Goal: Task Accomplishment & Management: Manage account settings

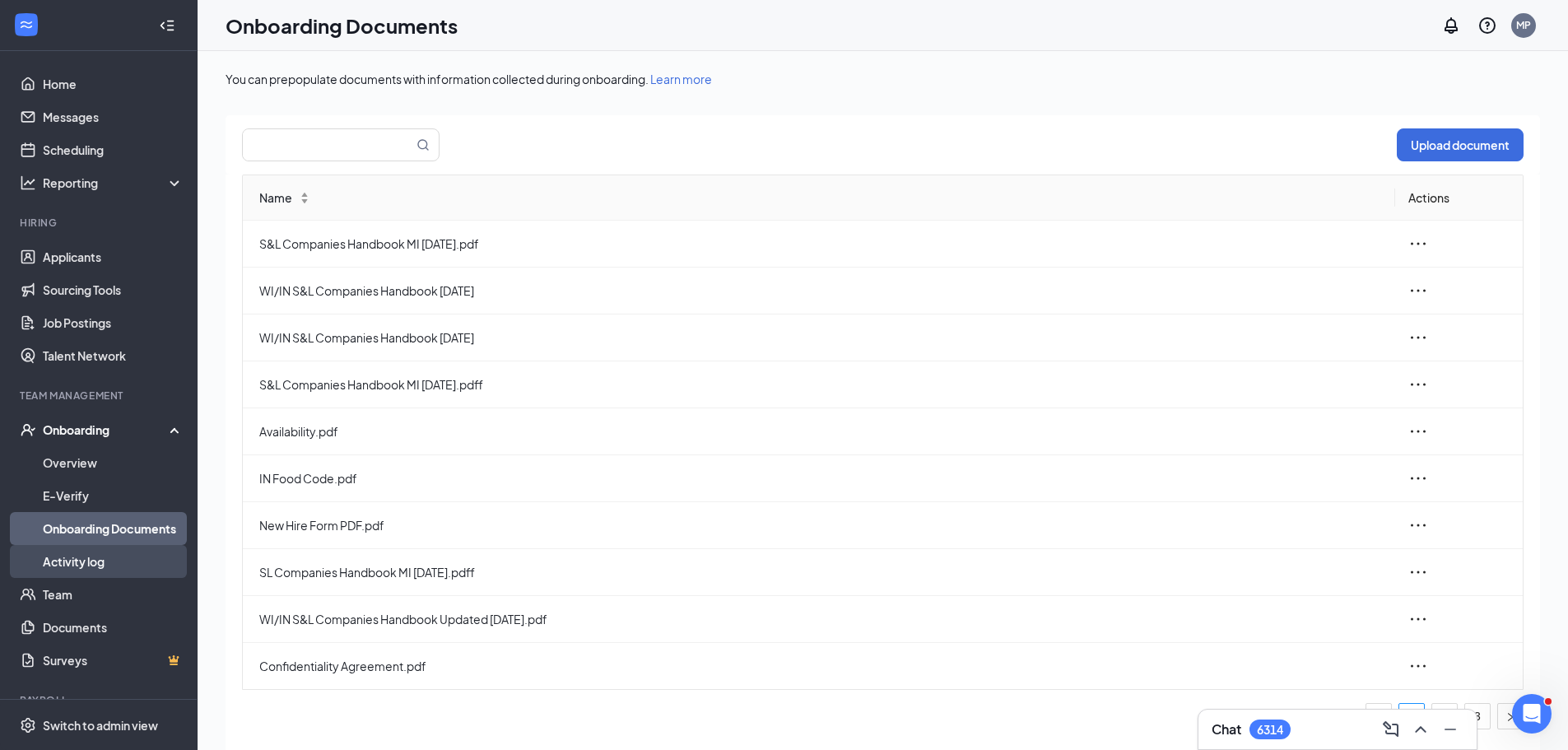
click at [71, 561] on link "Activity log" at bounding box center [113, 561] width 141 height 33
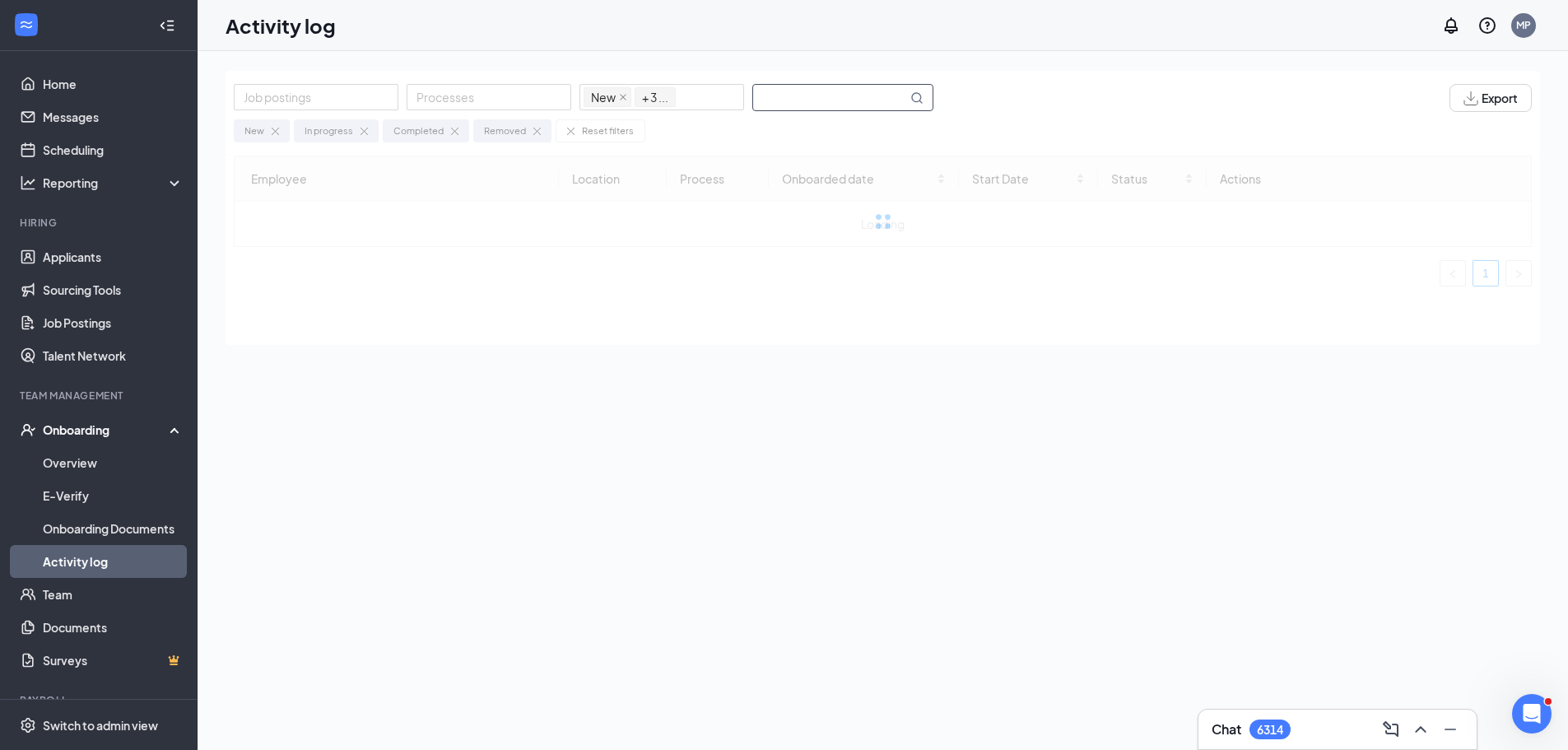
click at [834, 100] on input "text" at bounding box center [830, 98] width 154 height 26
type input "Yahair"
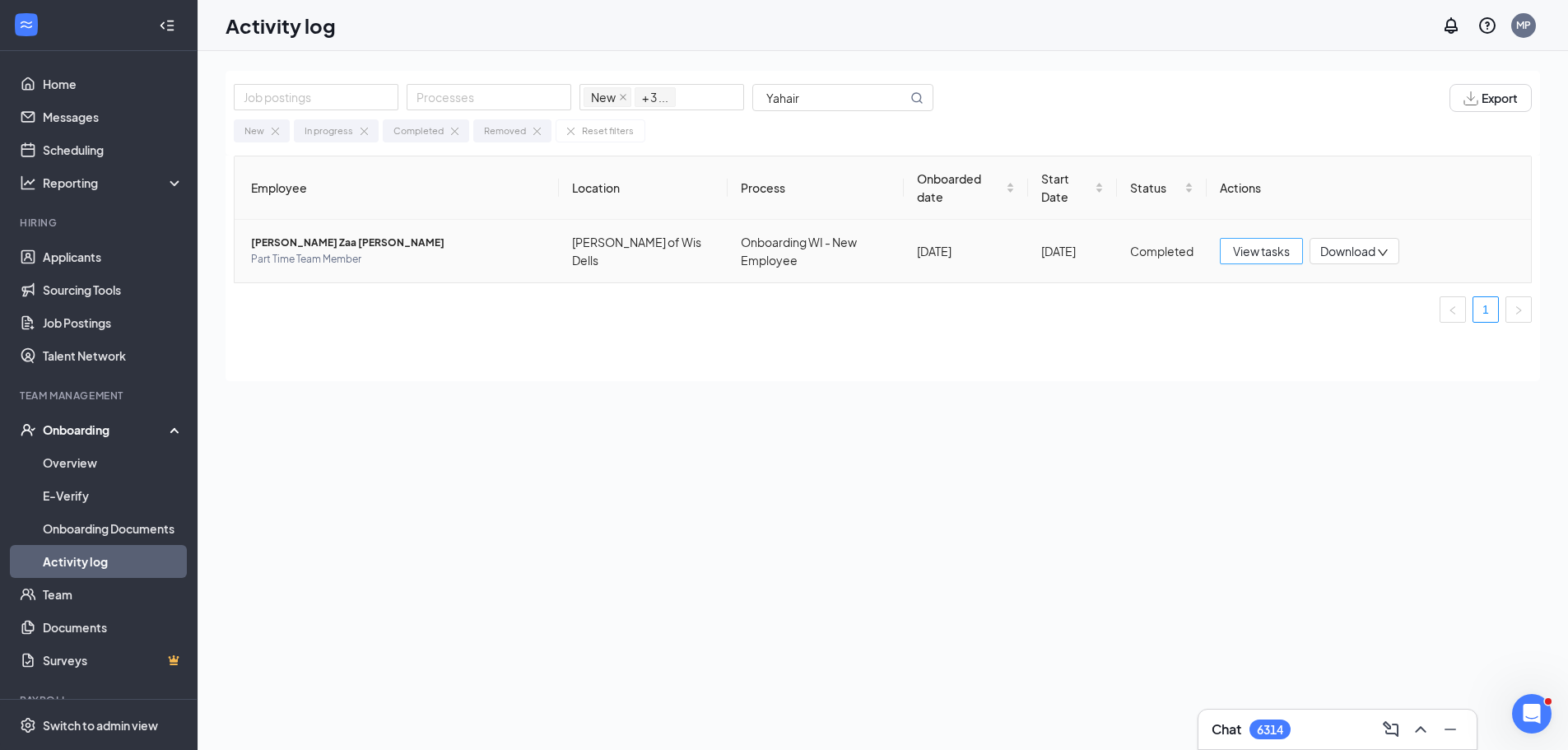
click at [1273, 256] on span "View tasks" at bounding box center [1261, 251] width 57 height 18
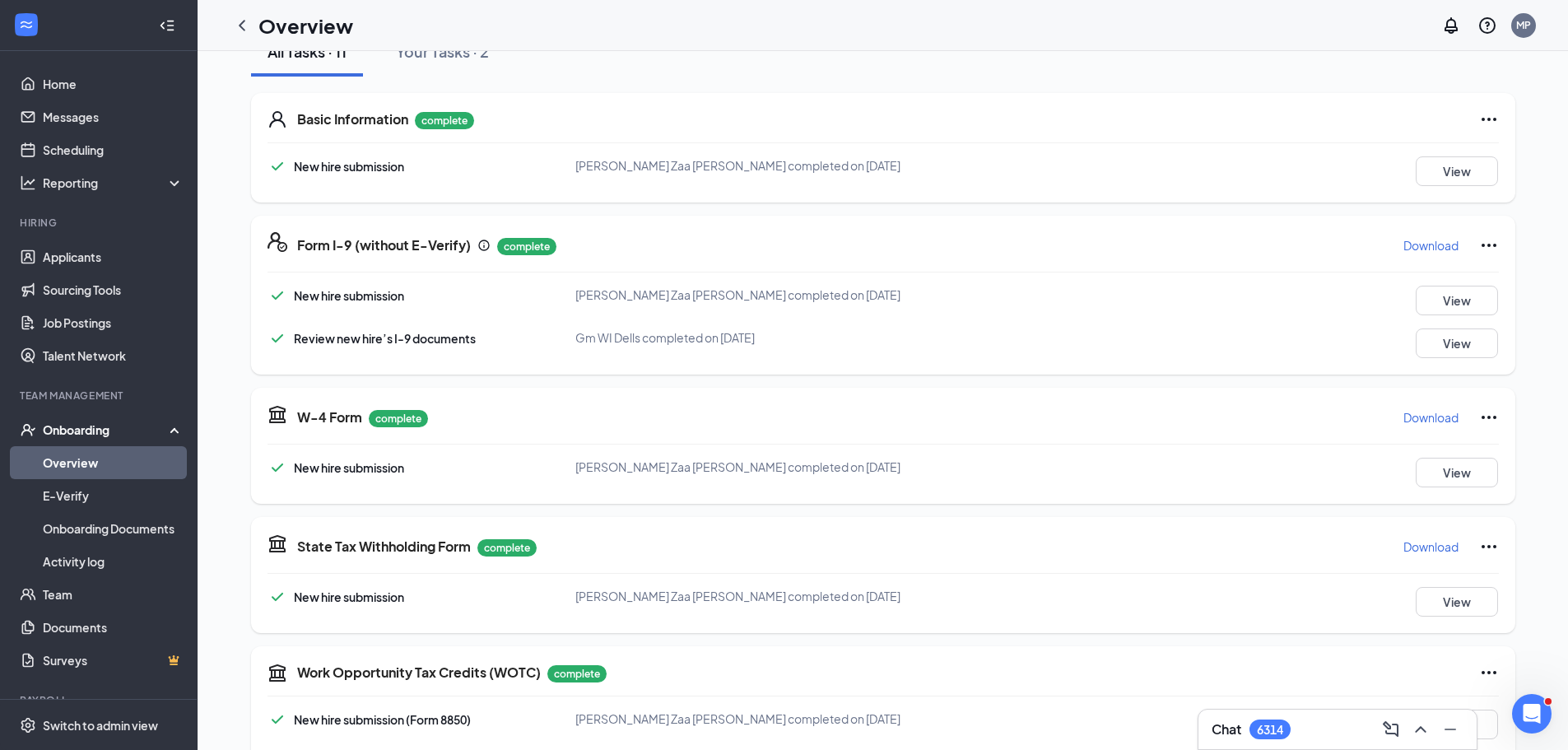
scroll to position [247, 0]
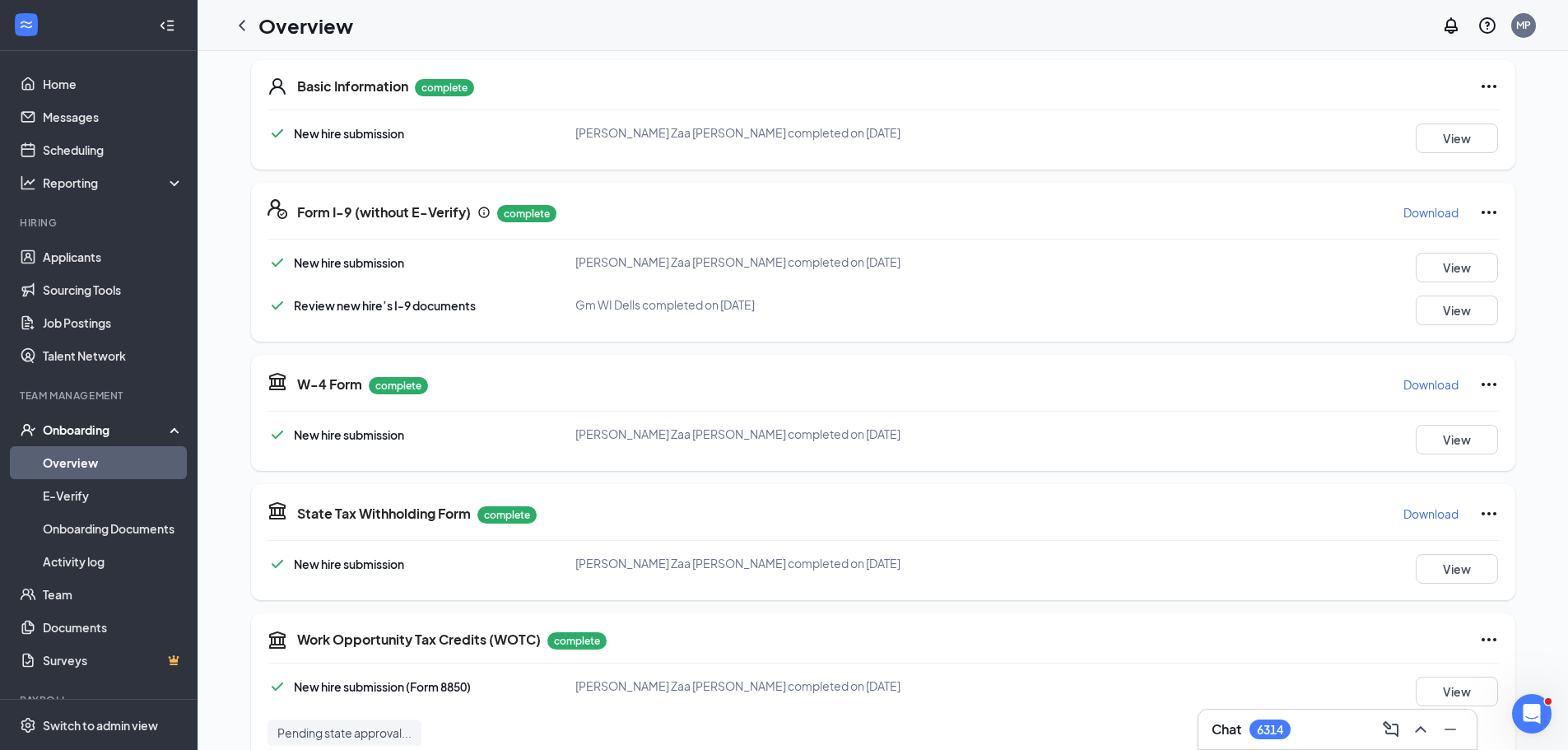
click at [1484, 379] on icon "Ellipses" at bounding box center [1489, 385] width 20 height 20
click at [1506, 416] on span "Restart" at bounding box center [1516, 418] width 40 height 16
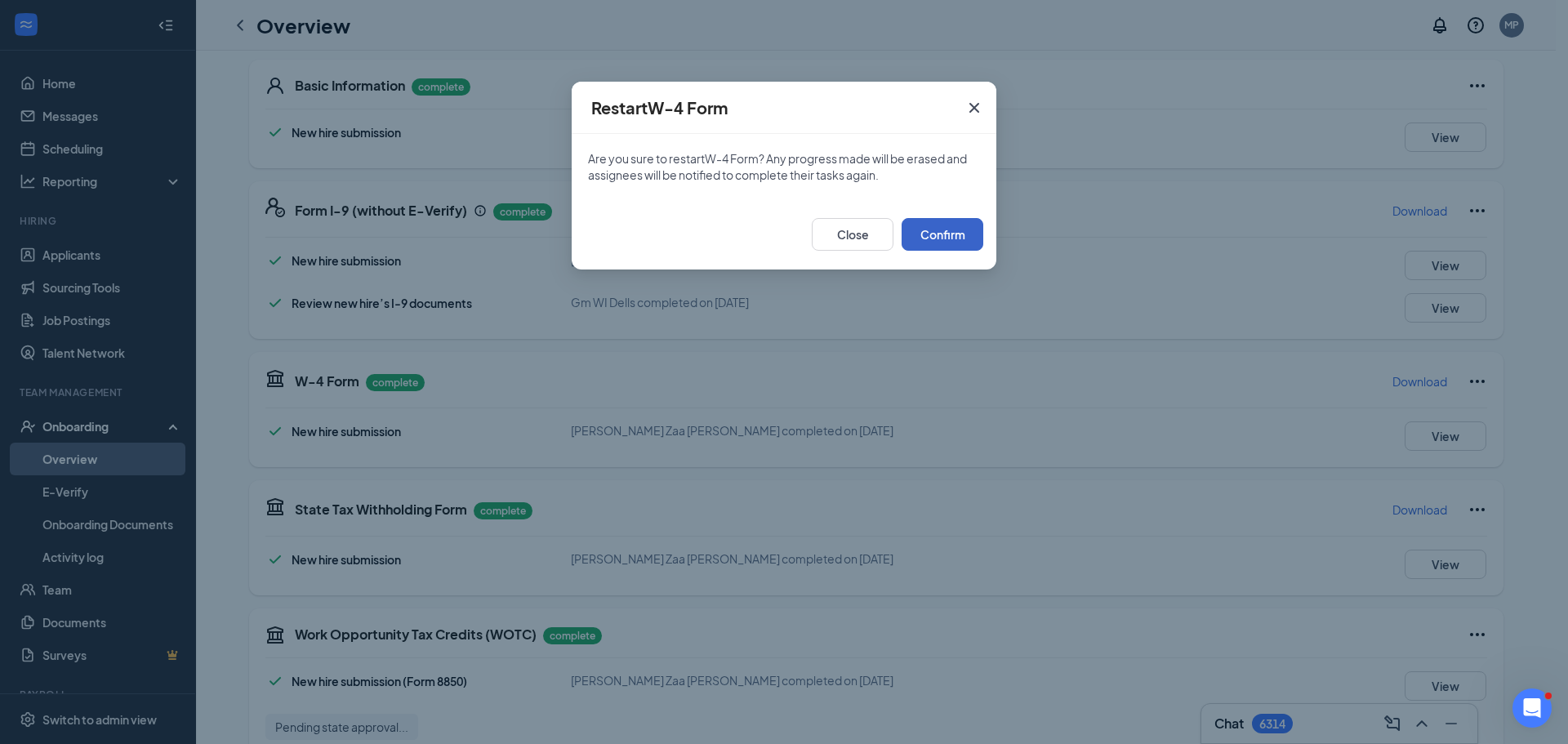
click at [947, 242] on button "Confirm" at bounding box center [943, 234] width 81 height 33
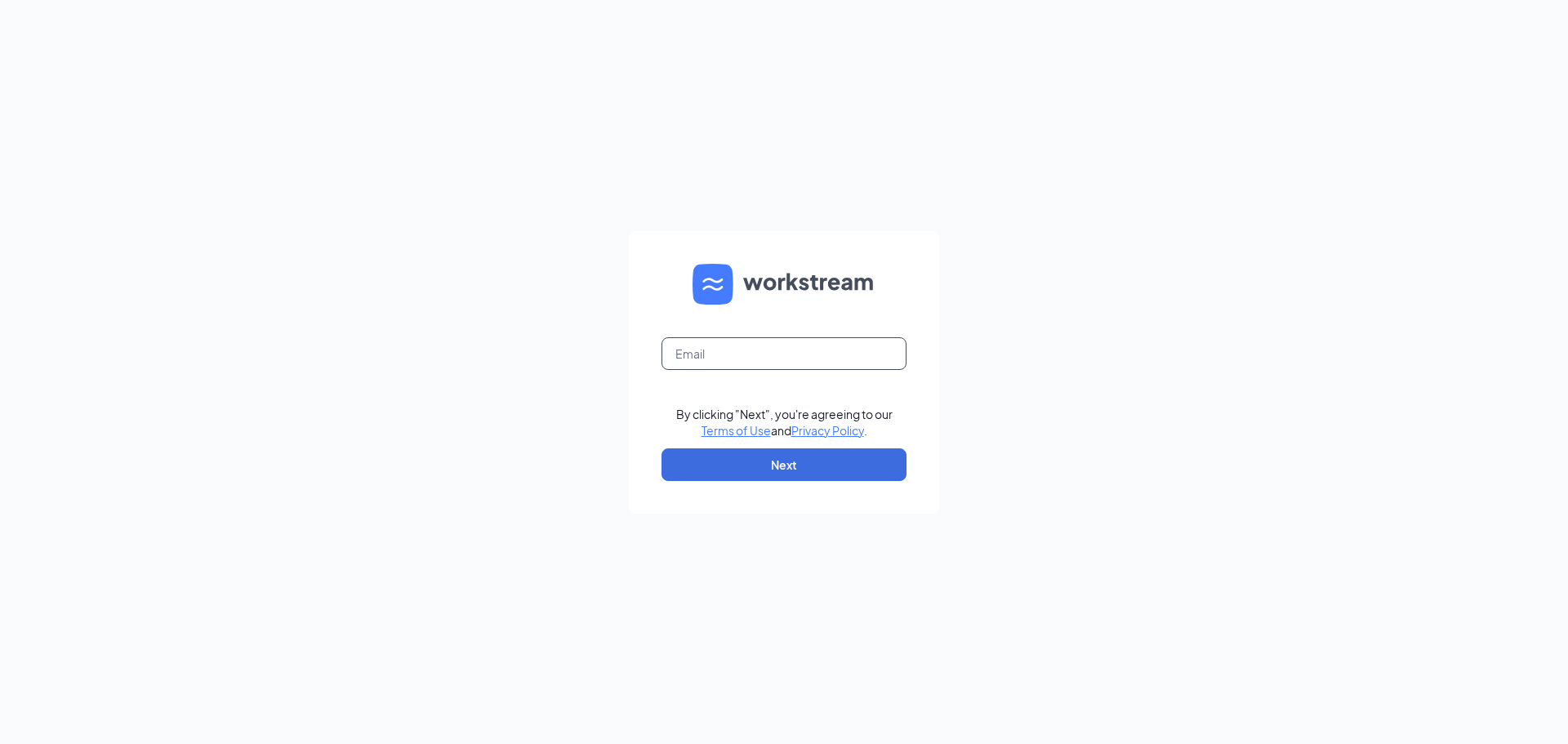
click at [800, 352] on input "text" at bounding box center [784, 353] width 245 height 33
type input "[EMAIL_ADDRESS][DOMAIN_NAME]"
click at [788, 467] on button "Next" at bounding box center [784, 464] width 245 height 33
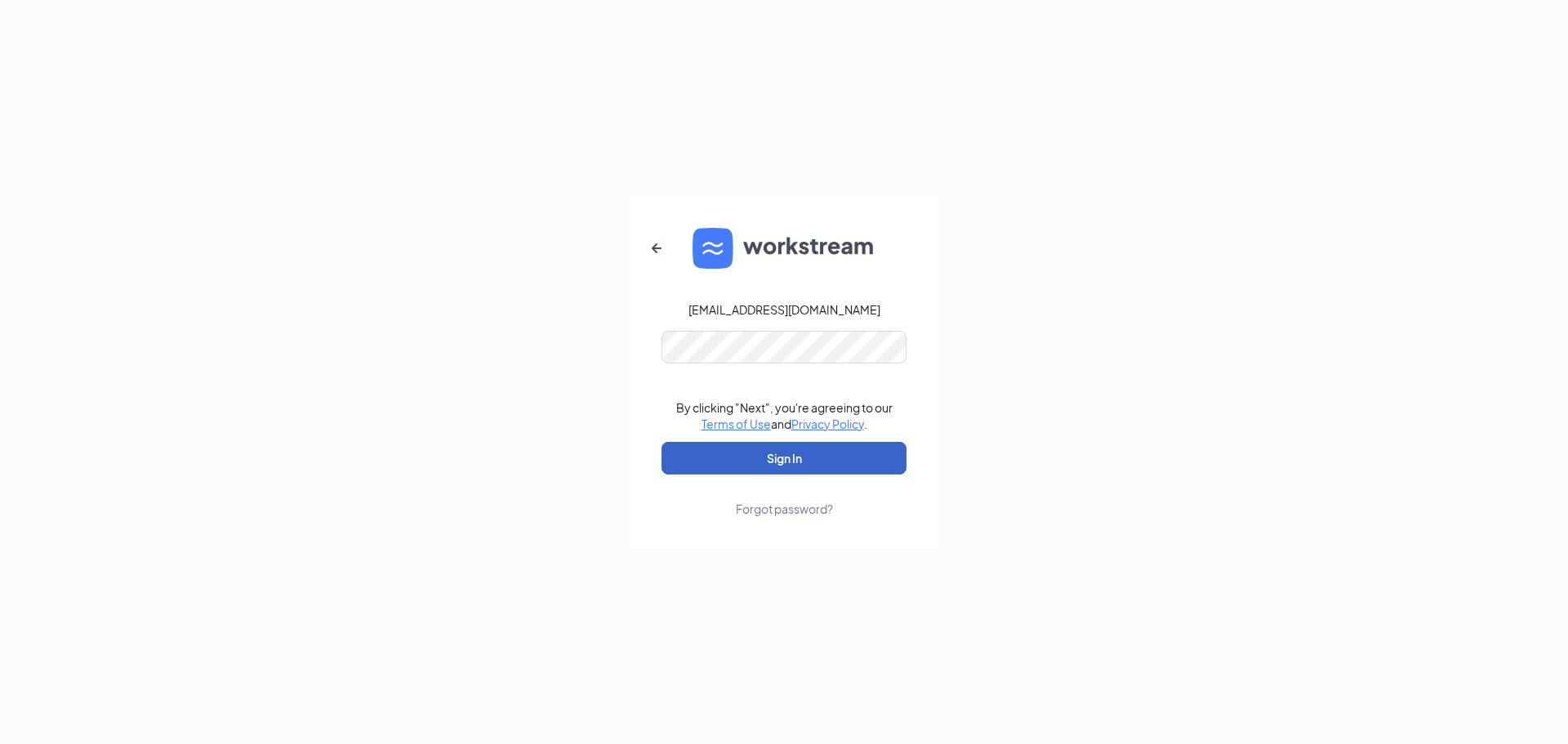
click at [753, 465] on button "Sign In" at bounding box center [784, 457] width 245 height 33
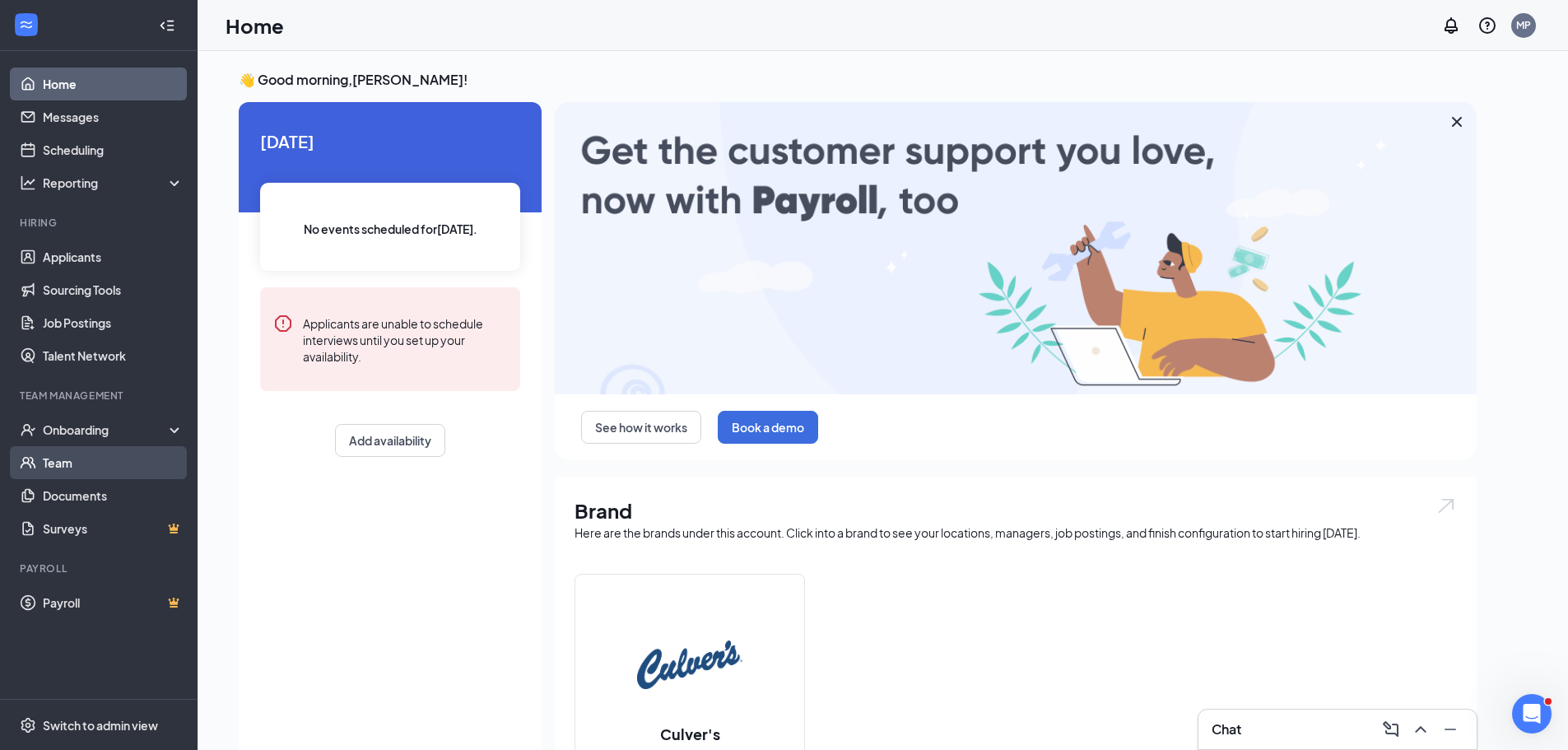
click at [124, 469] on link "Team" at bounding box center [113, 462] width 141 height 33
